Goal: Task Accomplishment & Management: Manage account settings

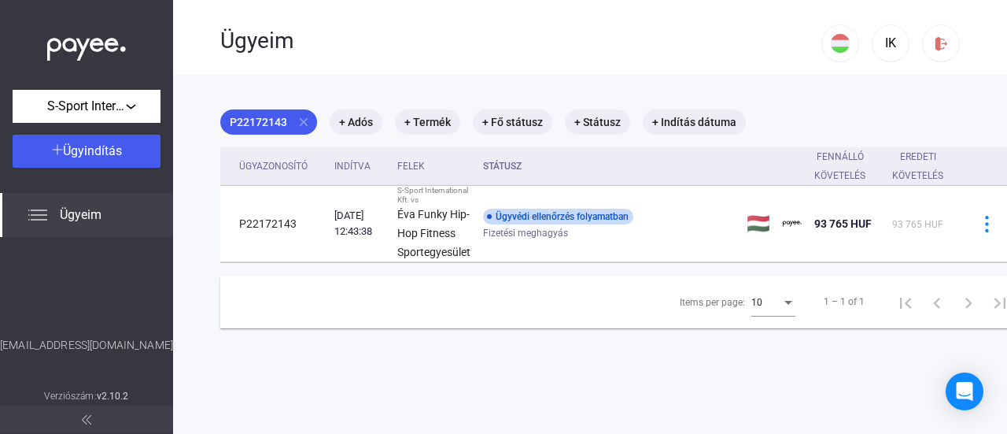
drag, startPoint x: 220, startPoint y: 37, endPoint x: 293, endPoint y: 51, distance: 74.5
click at [293, 51] on div "Ügyeim IK" at bounding box center [590, 37] width 834 height 75
click at [312, 46] on div "Ügyeim" at bounding box center [520, 41] width 601 height 27
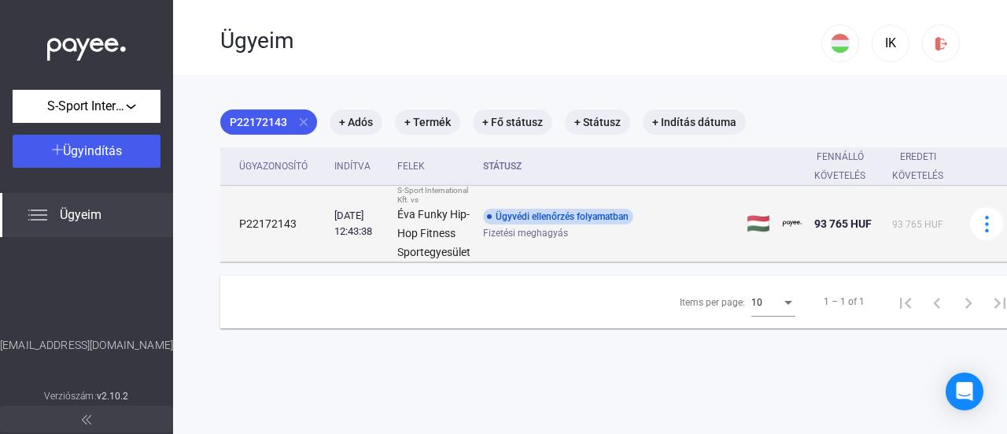
click at [370, 242] on td "[DATE] 12:43:38" at bounding box center [359, 224] width 63 height 76
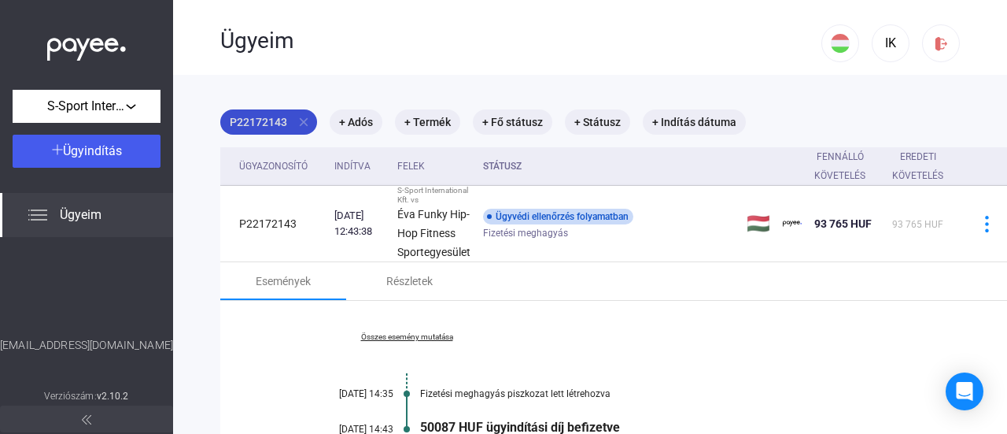
click at [305, 122] on mat-icon "close" at bounding box center [304, 122] width 14 height 14
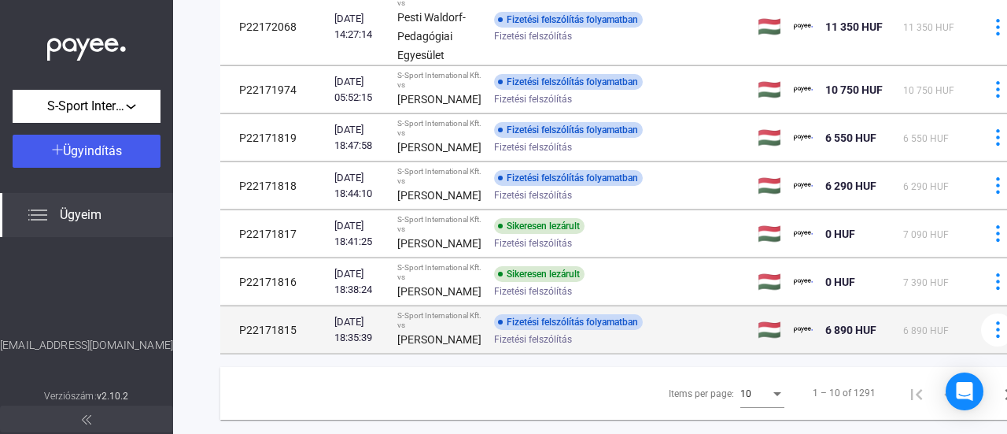
scroll to position [441, 0]
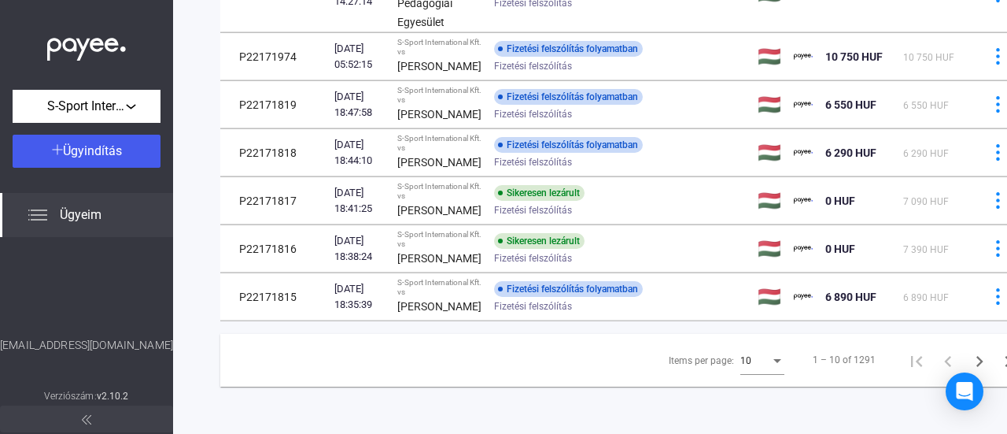
click at [757, 351] on div "10" at bounding box center [755, 360] width 30 height 19
click at [758, 375] on span "25" at bounding box center [755, 377] width 44 height 19
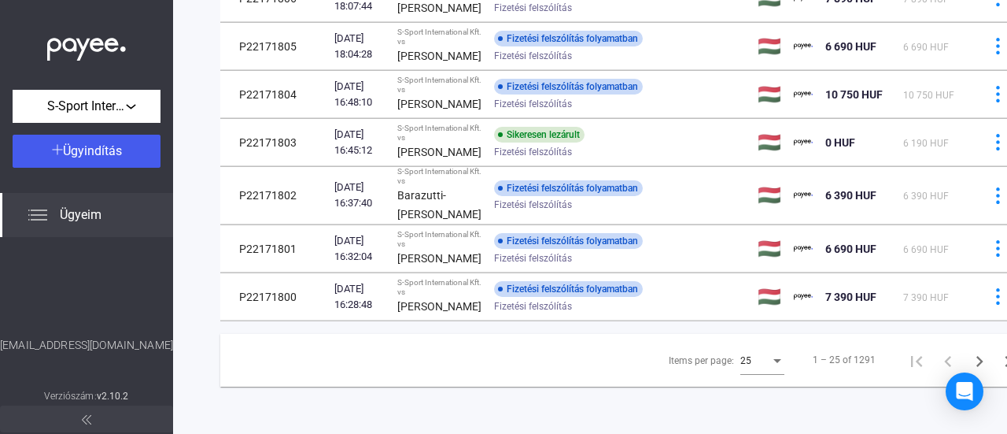
scroll to position [1187, 0]
click at [969, 350] on icon "Next page" at bounding box center [980, 361] width 22 height 22
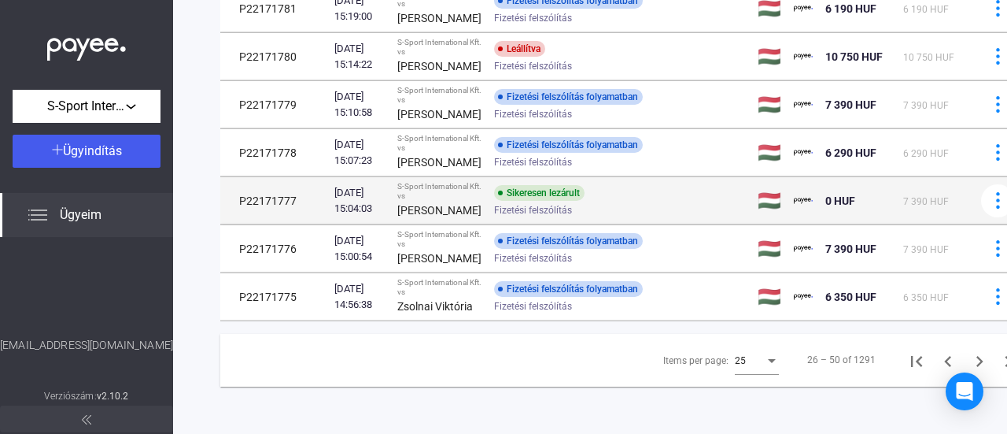
scroll to position [1612, 0]
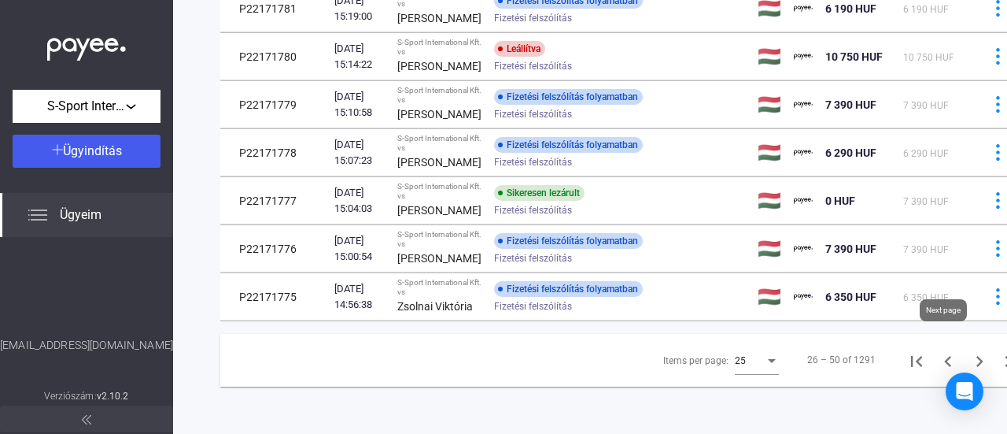
click at [969, 352] on icon "Next page" at bounding box center [980, 361] width 22 height 22
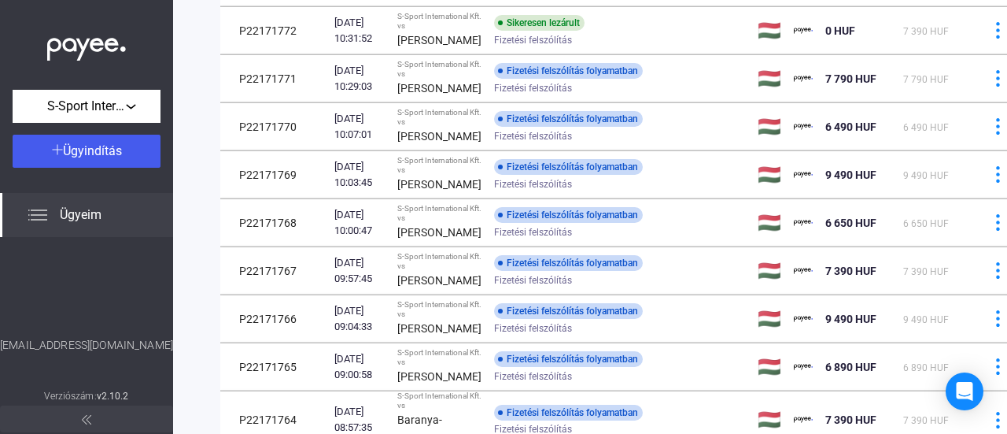
scroll to position [390, 0]
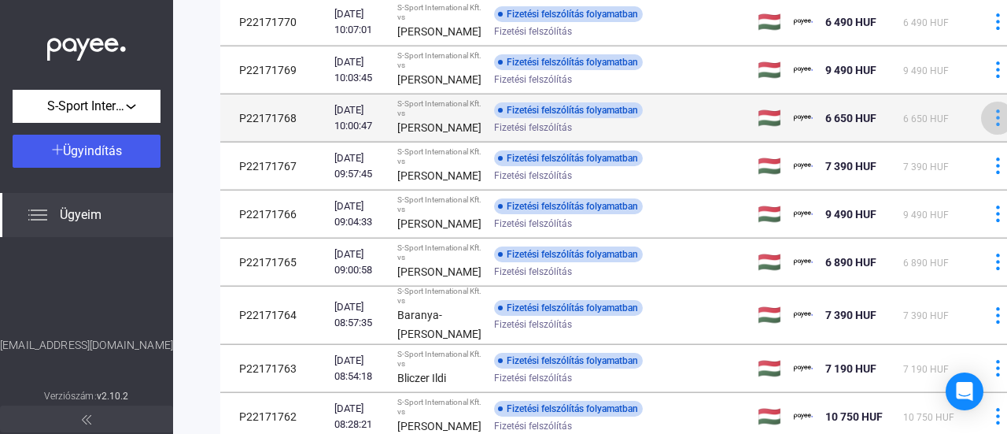
click at [990, 126] on img at bounding box center [998, 117] width 17 height 17
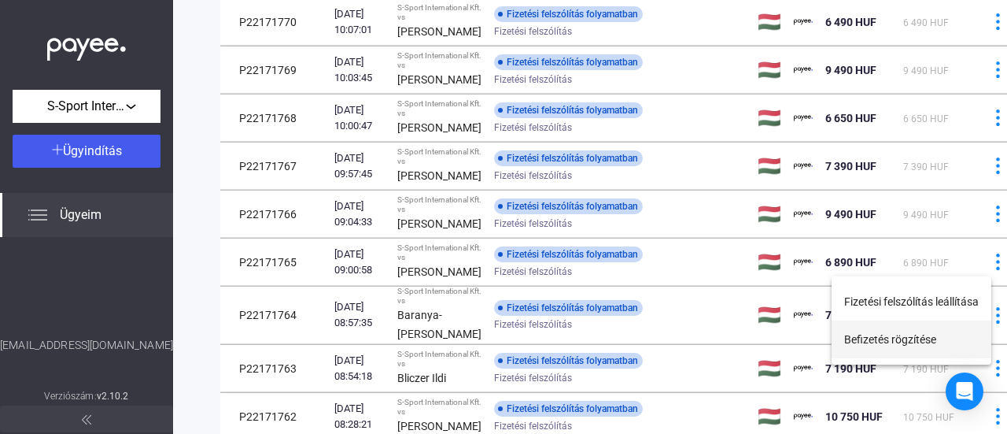
click at [907, 341] on button "Befizetés rögzítése" at bounding box center [912, 339] width 160 height 38
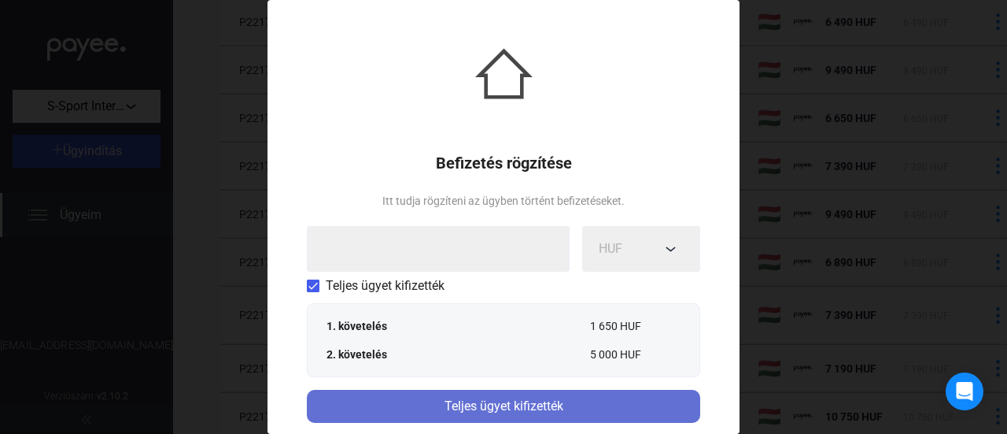
click at [500, 399] on div "Teljes ügyet kifizették" at bounding box center [504, 406] width 384 height 19
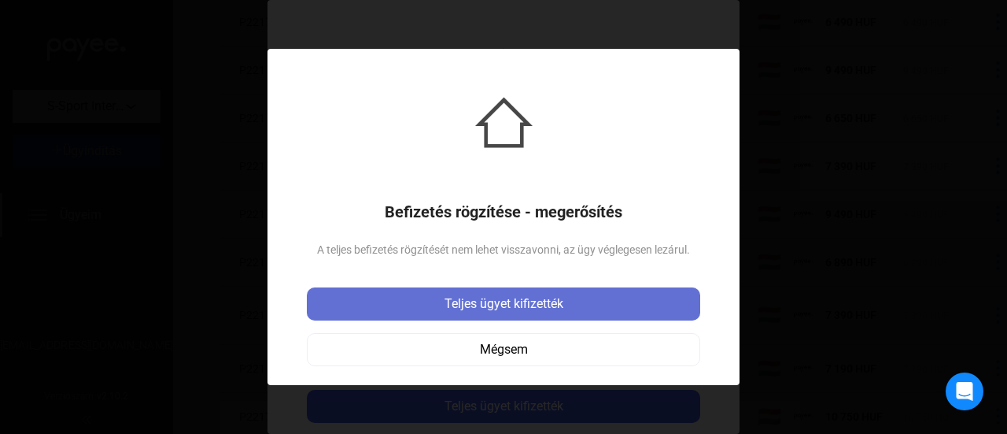
click at [519, 308] on div "Teljes ügyet kifizették" at bounding box center [504, 303] width 384 height 19
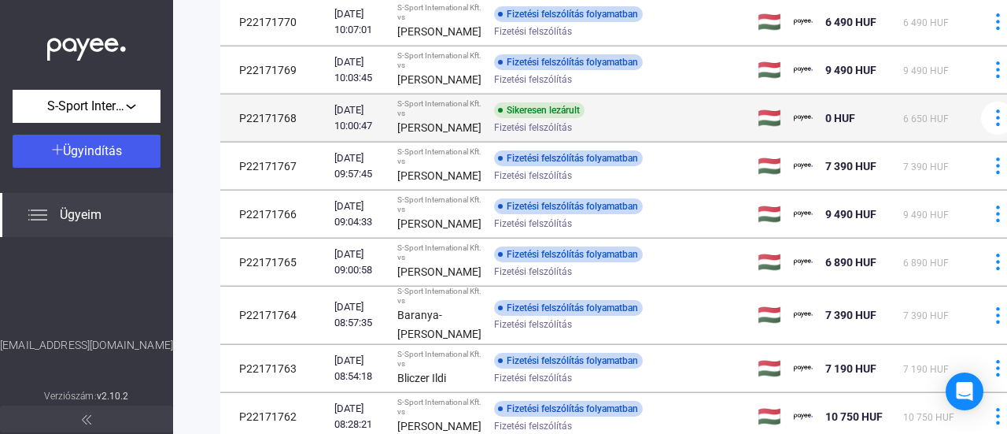
drag, startPoint x: 300, startPoint y: 268, endPoint x: 230, endPoint y: 268, distance: 70.0
click at [230, 142] on td "P22171768" at bounding box center [274, 117] width 108 height 47
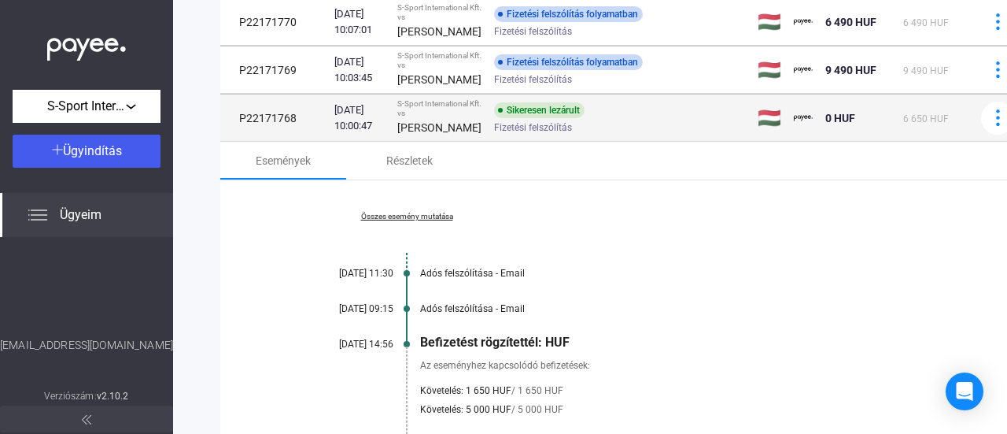
copy td "P22171768"
